Goal: Task Accomplishment & Management: Use online tool/utility

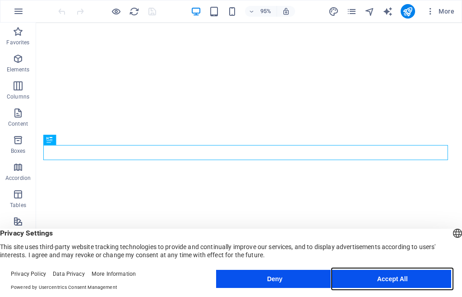
click at [387, 274] on button "Accept All" at bounding box center [393, 278] width 118 height 18
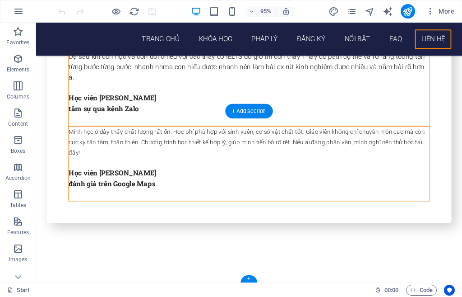
scroll to position [3546, 0]
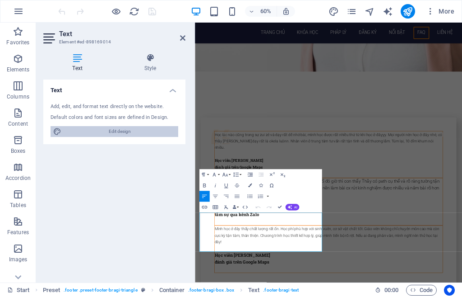
click at [95, 130] on span "Edit design" at bounding box center [119, 131] width 111 height 11
select select "px"
select select "300"
select select "px"
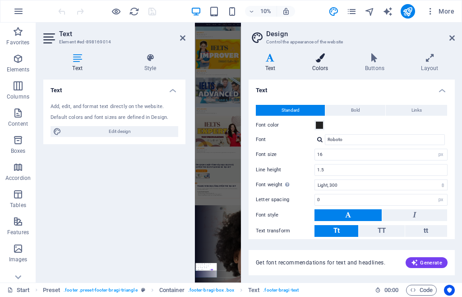
click at [316, 66] on h4 "Colors" at bounding box center [322, 62] width 53 height 19
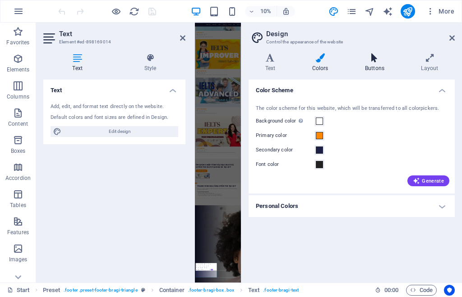
click at [364, 63] on h4 "Buttons" at bounding box center [376, 62] width 56 height 19
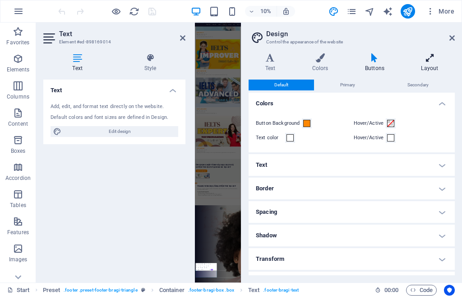
click at [430, 60] on icon at bounding box center [430, 57] width 50 height 9
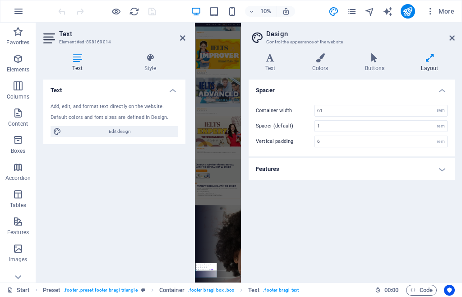
click at [273, 164] on h4 "Features" at bounding box center [352, 169] width 206 height 22
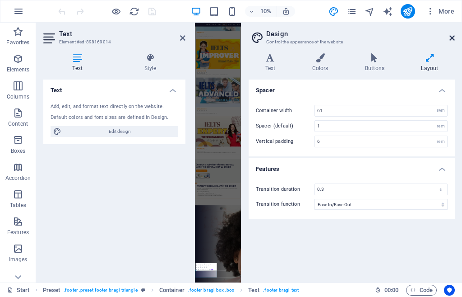
click at [450, 39] on icon at bounding box center [452, 37] width 5 height 7
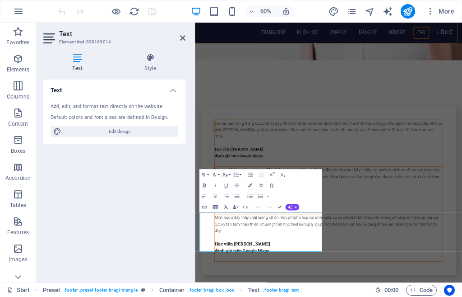
scroll to position [3553, 0]
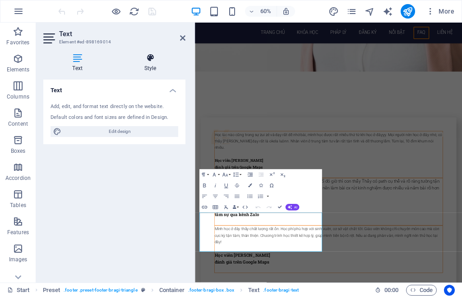
click at [161, 70] on h4 "Style" at bounding box center [150, 62] width 70 height 19
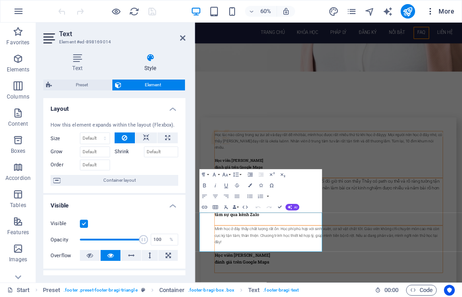
click at [427, 10] on icon "button" at bounding box center [430, 11] width 9 height 9
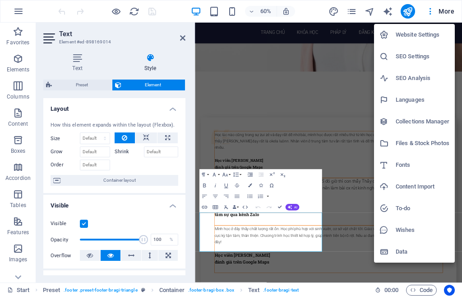
click at [424, 35] on h6 "Website Settings" at bounding box center [423, 34] width 54 height 11
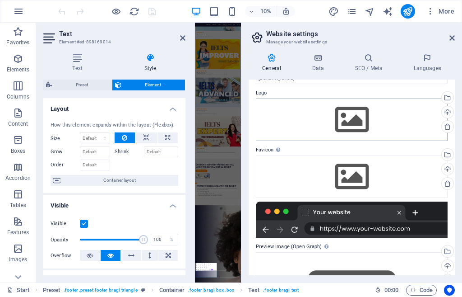
scroll to position [0, 0]
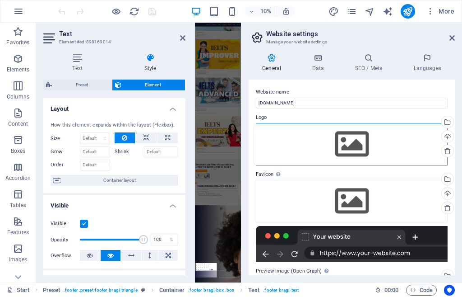
click at [415, 139] on div "Drag files here, click to choose files or select files from Files or our free s…" at bounding box center [352, 144] width 192 height 42
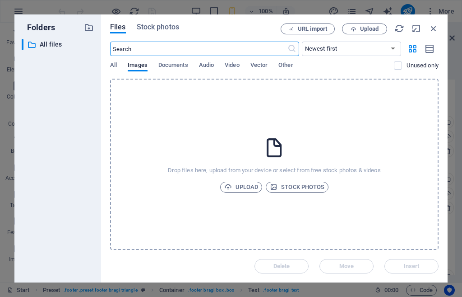
scroll to position [14298, 0]
click at [108, 66] on div "Files Stock photos URL import Upload ​ Newest first Oldest first Name (A-Z) Nam…" at bounding box center [274, 148] width 347 height 268
click at [113, 65] on span "All" at bounding box center [113, 66] width 7 height 13
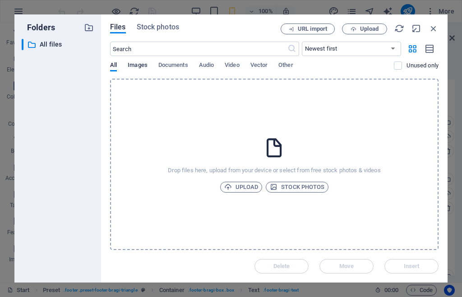
click at [142, 69] on span "Images" at bounding box center [138, 66] width 20 height 13
click at [434, 28] on icon "button" at bounding box center [434, 28] width 10 height 10
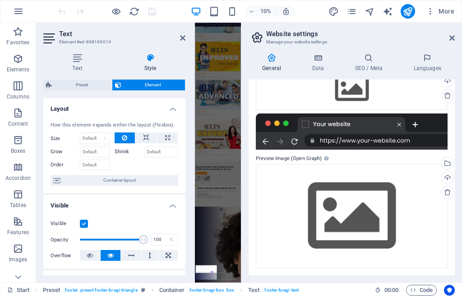
scroll to position [0, 0]
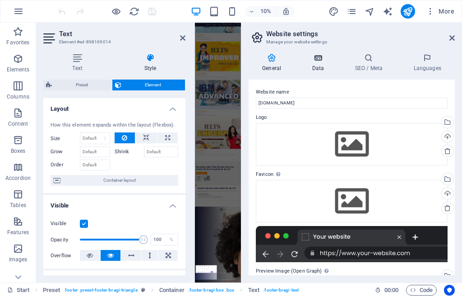
click at [315, 62] on h4 "Data" at bounding box center [319, 62] width 43 height 19
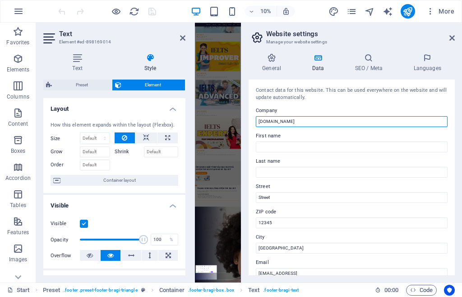
click at [301, 117] on input "[DOMAIN_NAME]" at bounding box center [352, 121] width 192 height 11
type input "Trung"
